Goal: Transaction & Acquisition: Purchase product/service

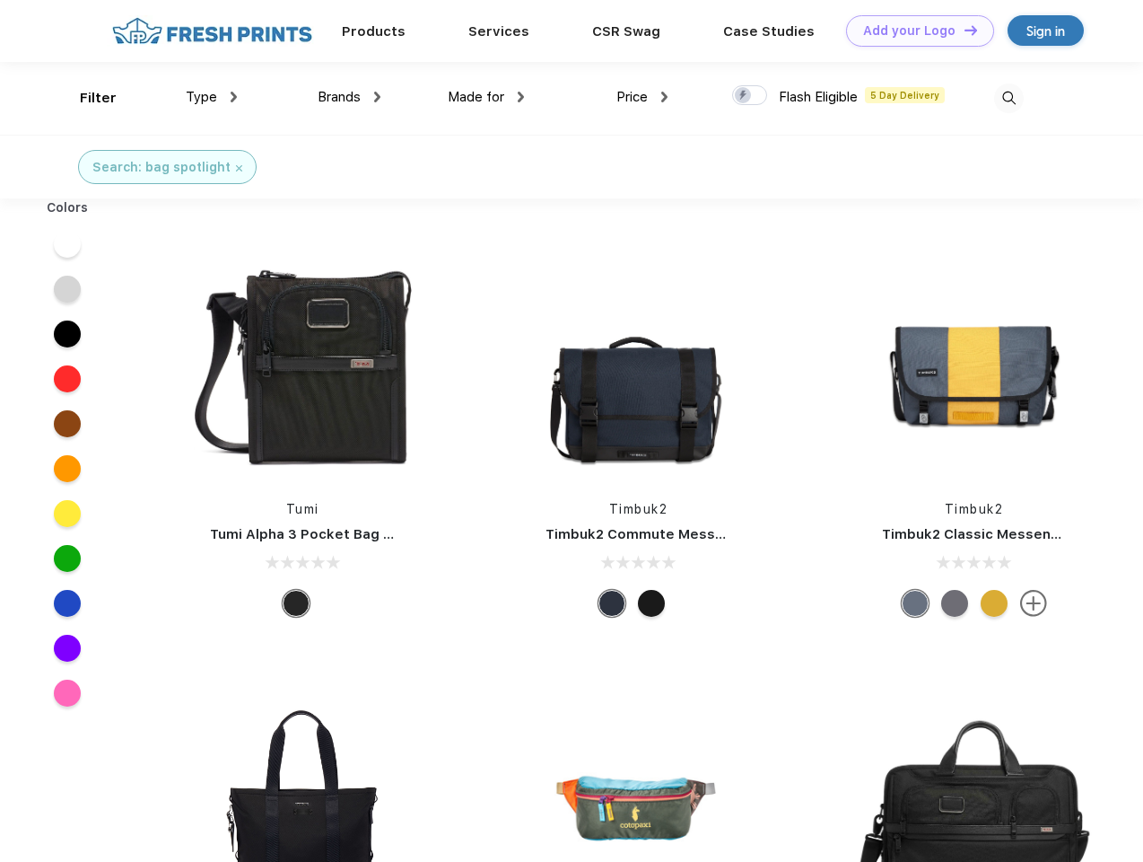
scroll to position [1, 0]
click at [914, 31] on link "Add your Logo Design Tool" at bounding box center [920, 30] width 148 height 31
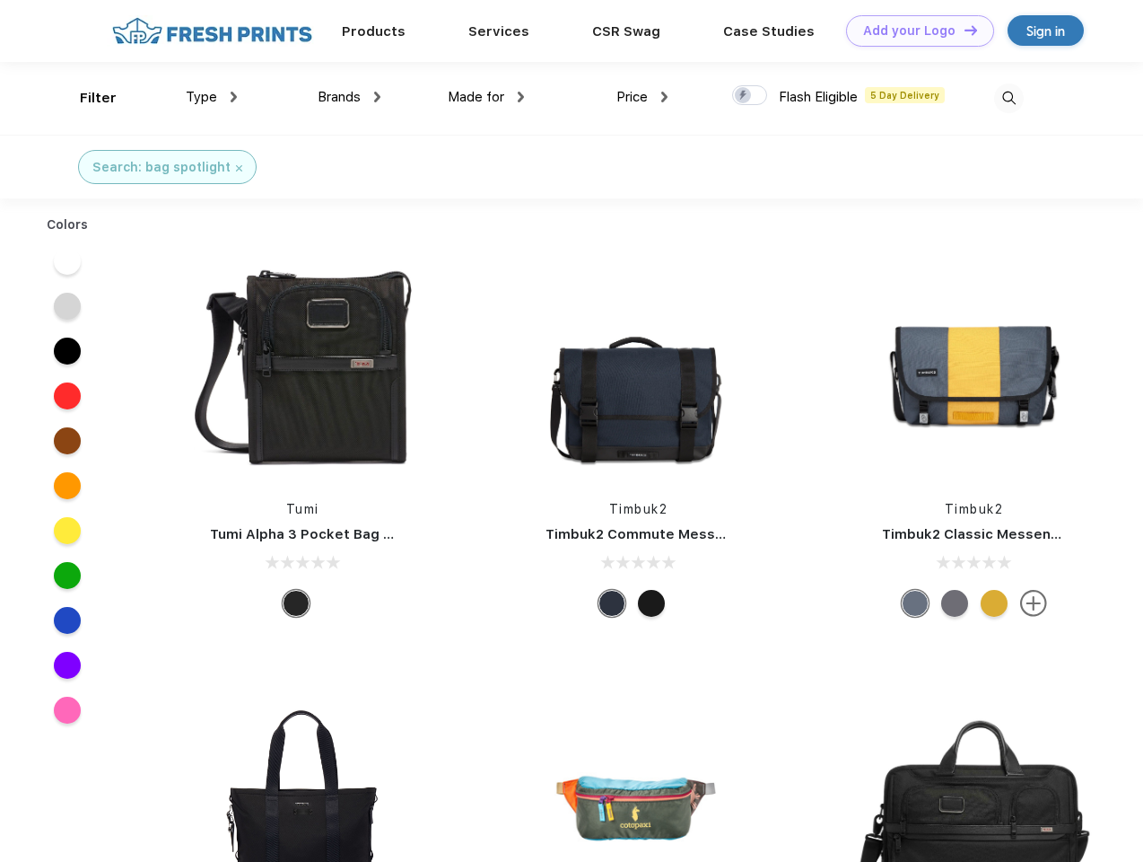
click at [0, 0] on div "Design Tool" at bounding box center [0, 0] width 0 height 0
click at [963, 30] on link "Add your Logo Design Tool" at bounding box center [920, 30] width 148 height 31
click at [86, 98] on div "Filter" at bounding box center [98, 98] width 37 height 21
click at [212, 97] on span "Type" at bounding box center [201, 97] width 31 height 16
click at [349, 97] on span "Brands" at bounding box center [339, 97] width 43 height 16
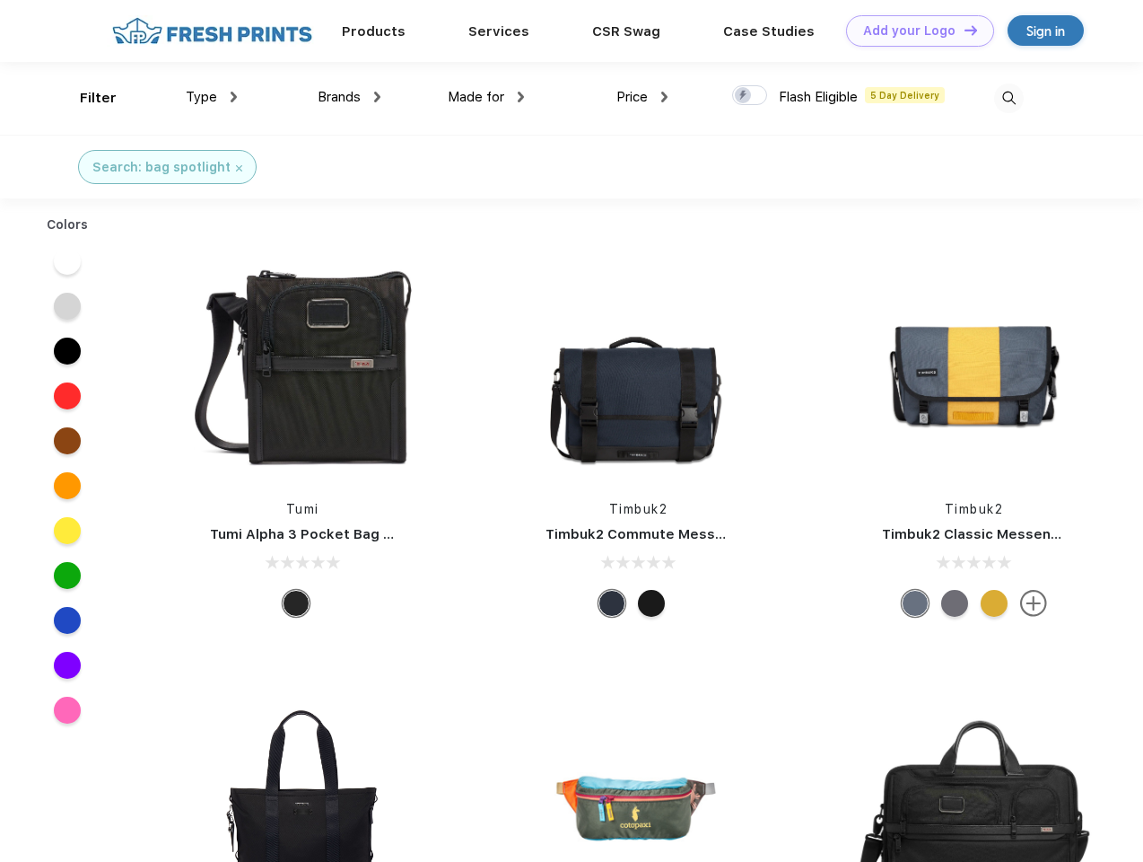
click at [486, 97] on span "Made for" at bounding box center [476, 97] width 57 height 16
click at [643, 97] on span "Price" at bounding box center [632, 97] width 31 height 16
click at [750, 96] on div at bounding box center [749, 95] width 35 height 20
click at [744, 96] on input "checkbox" at bounding box center [738, 90] width 12 height 12
click at [1009, 98] on img at bounding box center [1009, 98] width 30 height 30
